Goal: Transaction & Acquisition: Subscribe to service/newsletter

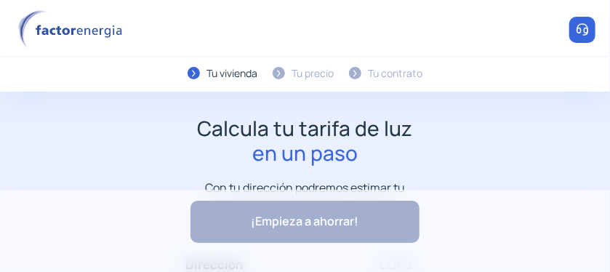
click at [358, 222] on div "¡Empieza a ahorrar! "Excelente servicio y atención al cliente" "Respeto por el …" at bounding box center [305, 231] width 610 height 82
click at [308, 224] on div "¡Empieza a ahorrar! "Excelente servicio y atención al cliente" "Respeto por el …" at bounding box center [305, 231] width 610 height 82
drag, startPoint x: 308, startPoint y: 224, endPoint x: 583, endPoint y: 212, distance: 275.1
click at [583, 212] on div "¡Empieza a ahorrar! "Excelente servicio y atención al cliente" "Respeto por el …" at bounding box center [305, 231] width 610 height 82
click at [333, 218] on div "¡Empieza a ahorrar! "Excelente servicio y atención al cliente" "Respeto por el …" at bounding box center [305, 231] width 610 height 82
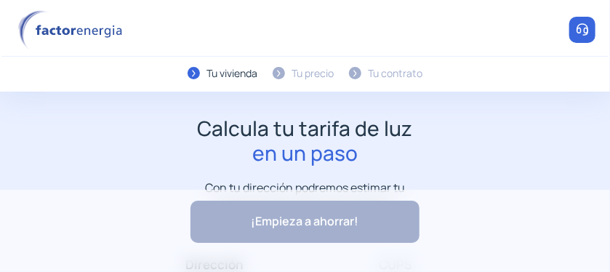
click at [327, 168] on div "Calcula tu tarifa de luz en un paso Con tu dirección podremos estimar tu consum…" at bounding box center [305, 165] width 581 height 98
click at [582, 28] on img at bounding box center [582, 30] width 15 height 15
